Goal: Transaction & Acquisition: Purchase product/service

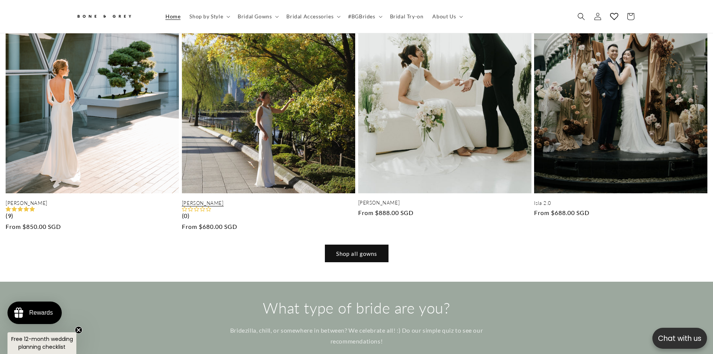
scroll to position [745, 0]
click at [272, 200] on link "[PERSON_NAME]" at bounding box center [268, 203] width 173 height 6
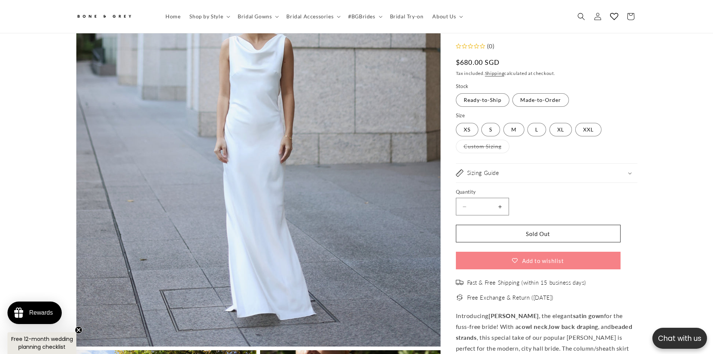
scroll to position [146, 0]
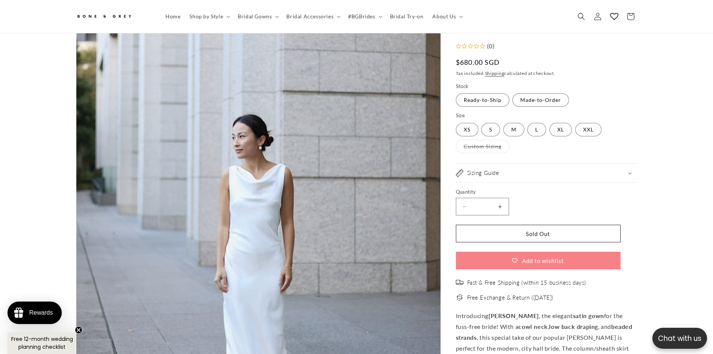
click at [473, 173] on h2 "Sizing Guide" at bounding box center [483, 172] width 32 height 7
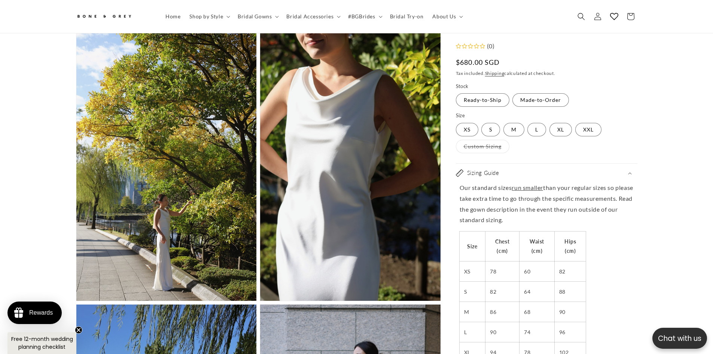
scroll to position [0, 206]
